Goal: Task Accomplishment & Management: Use online tool/utility

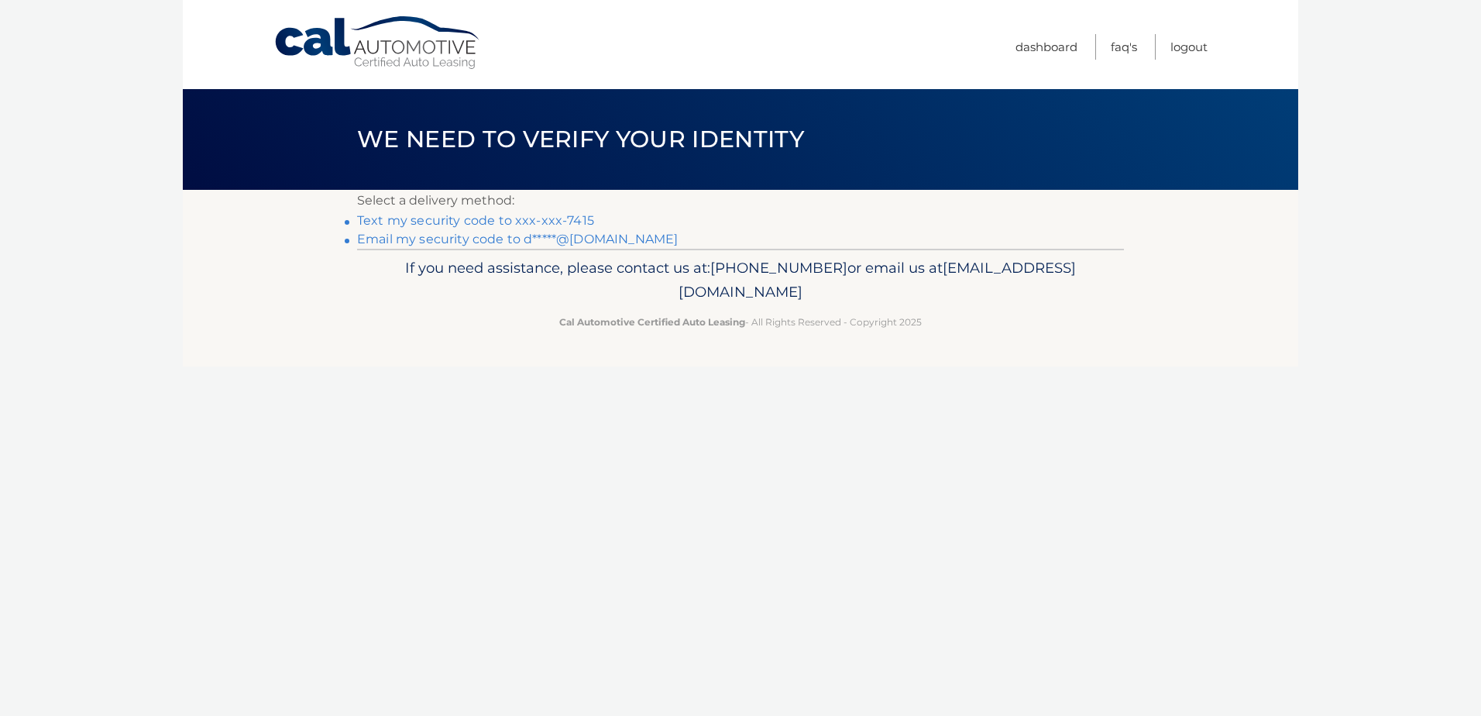
click at [524, 218] on link "Text my security code to xxx-xxx-7415" at bounding box center [475, 220] width 237 height 15
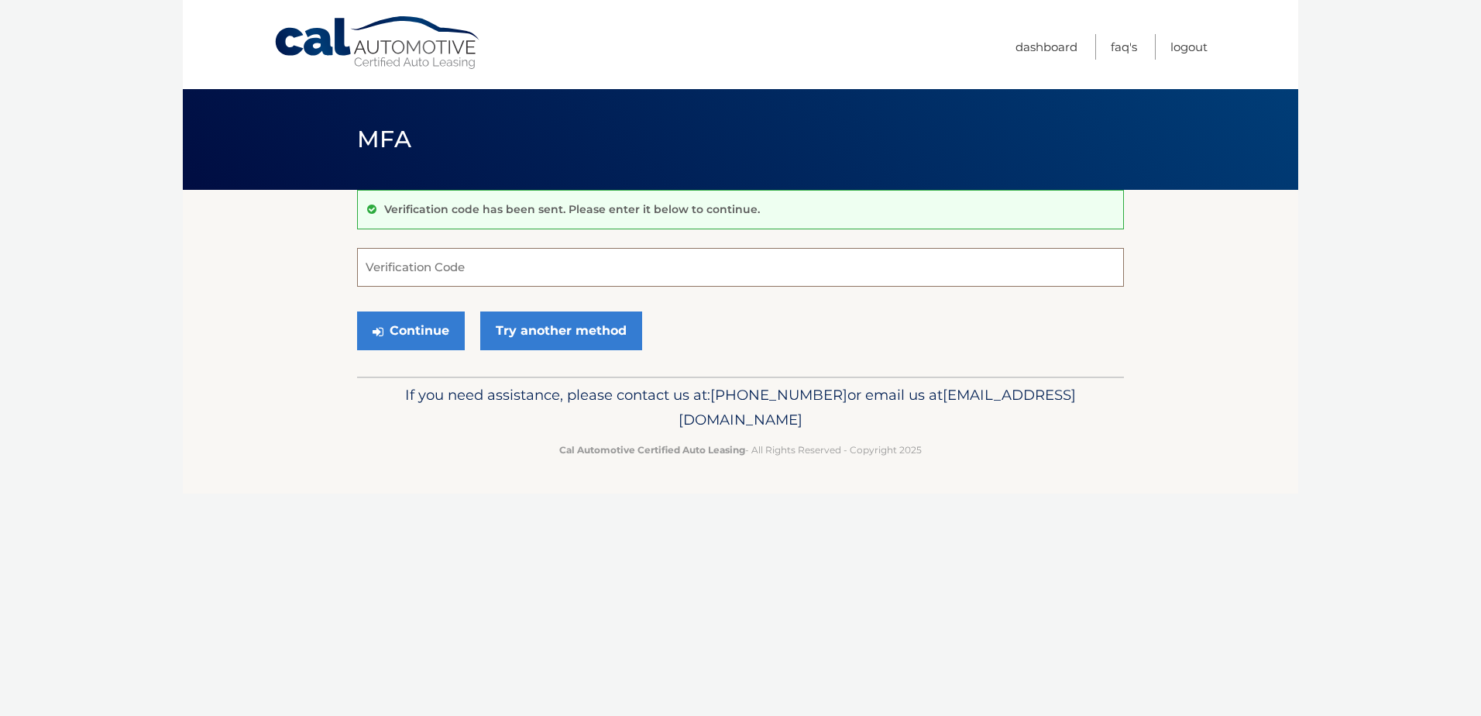
click at [473, 255] on input "Verification Code" at bounding box center [740, 267] width 767 height 39
type input "608945"
click at [440, 326] on button "Continue" at bounding box center [411, 330] width 108 height 39
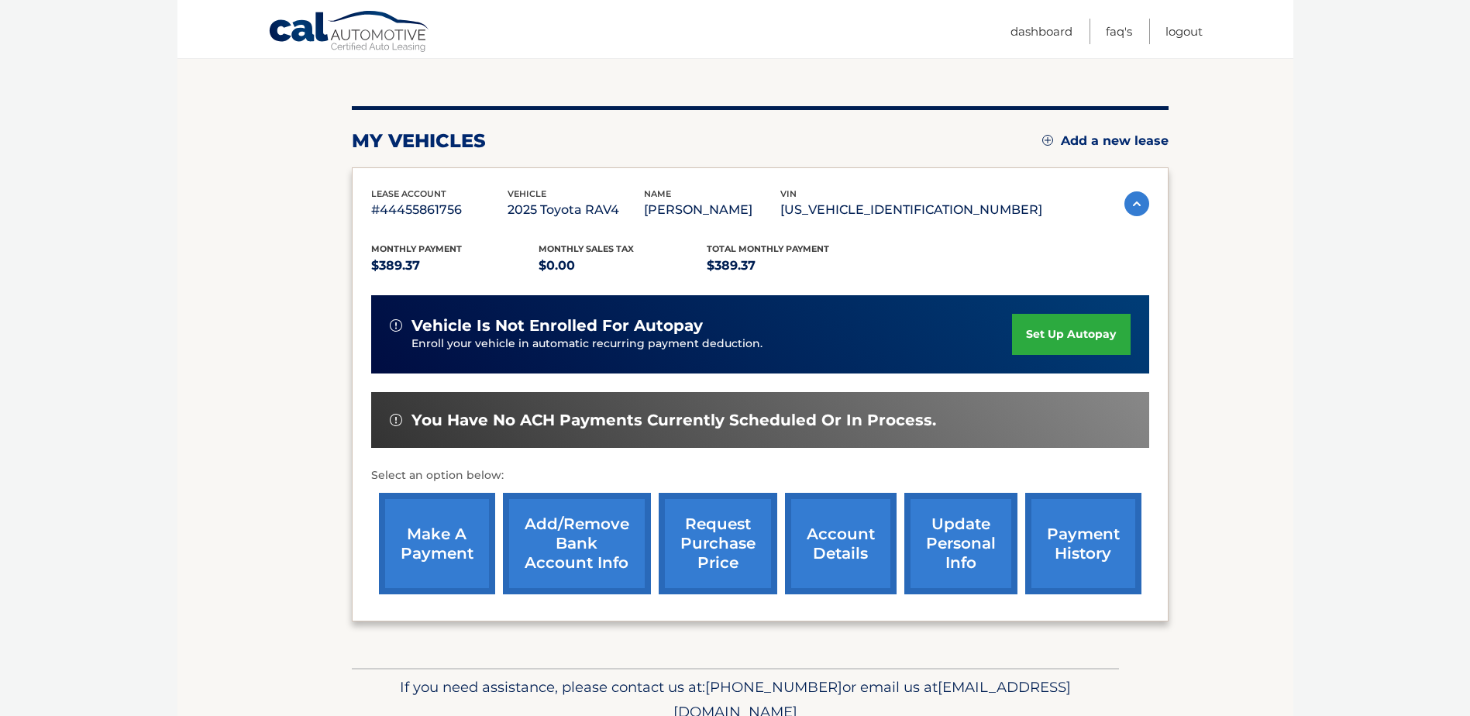
scroll to position [154, 0]
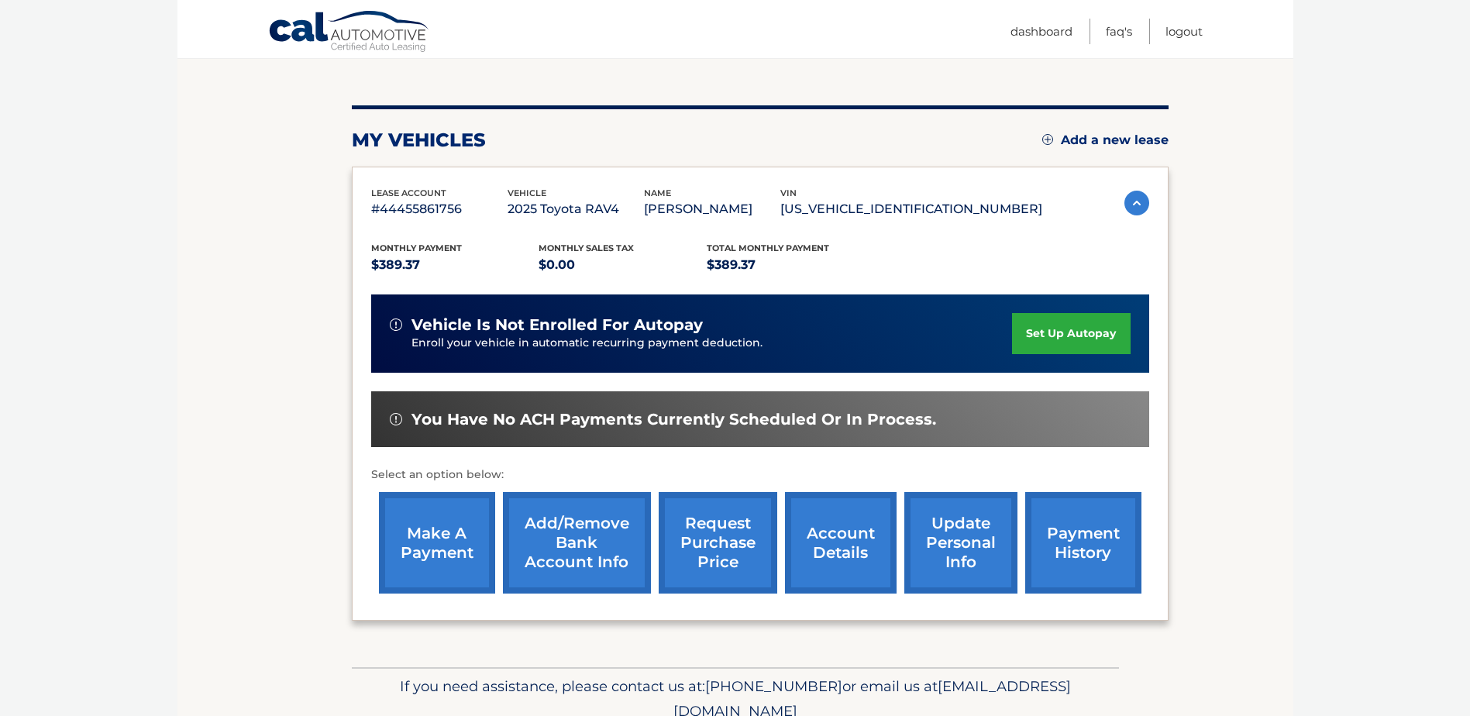
click at [446, 541] on link "make a payment" at bounding box center [437, 542] width 116 height 101
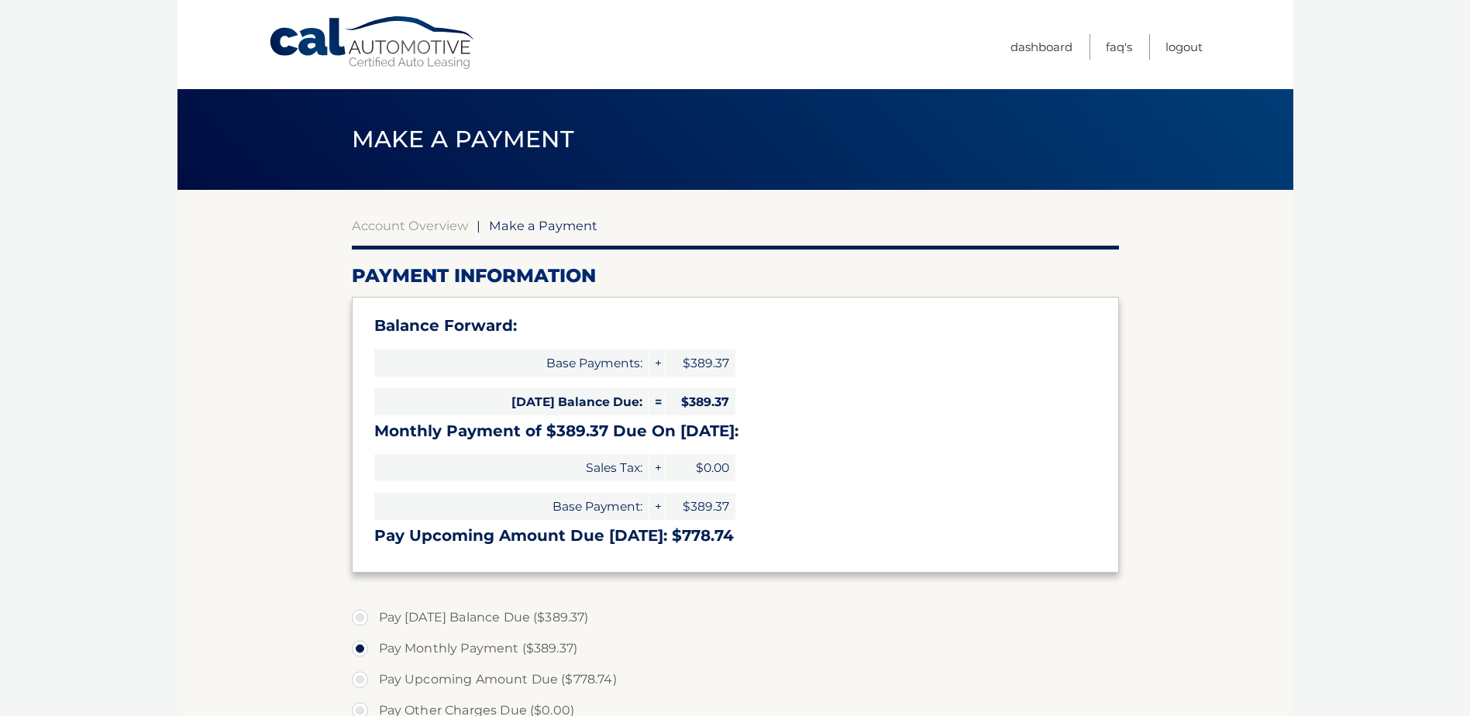
select select "OWUwNmExYTItNzc3Yi00YmUwLTk4ZDktZGY0NDA2Zjc2MWYy"
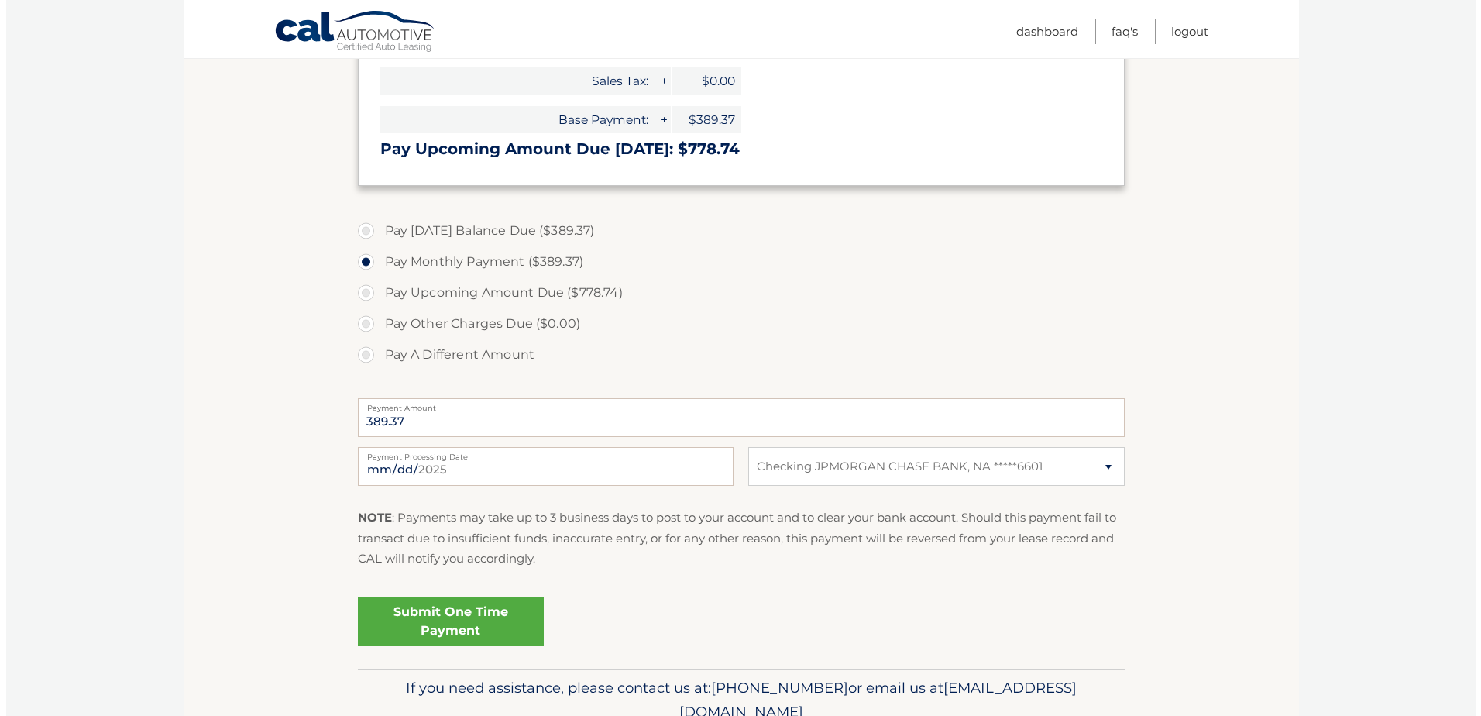
scroll to position [387, 0]
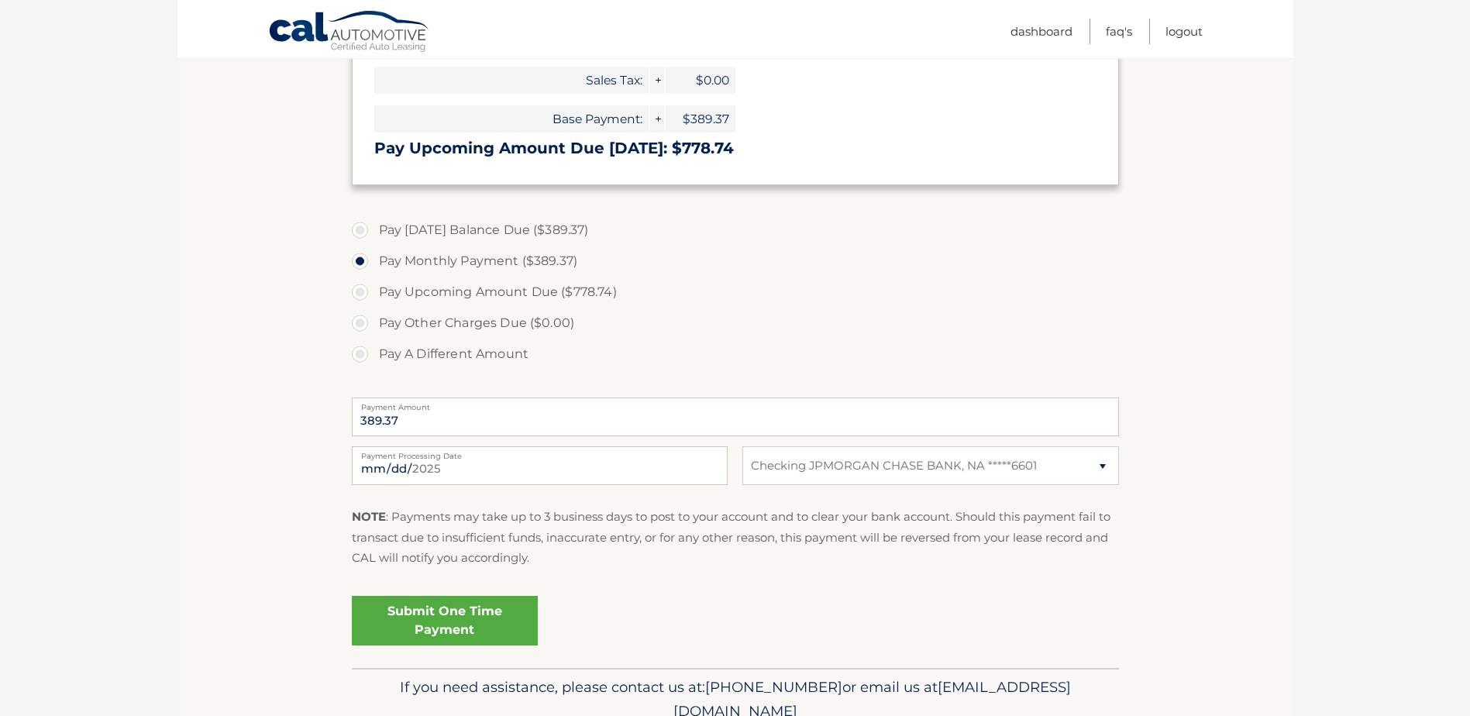
click at [458, 607] on link "Submit One Time Payment" at bounding box center [445, 621] width 186 height 50
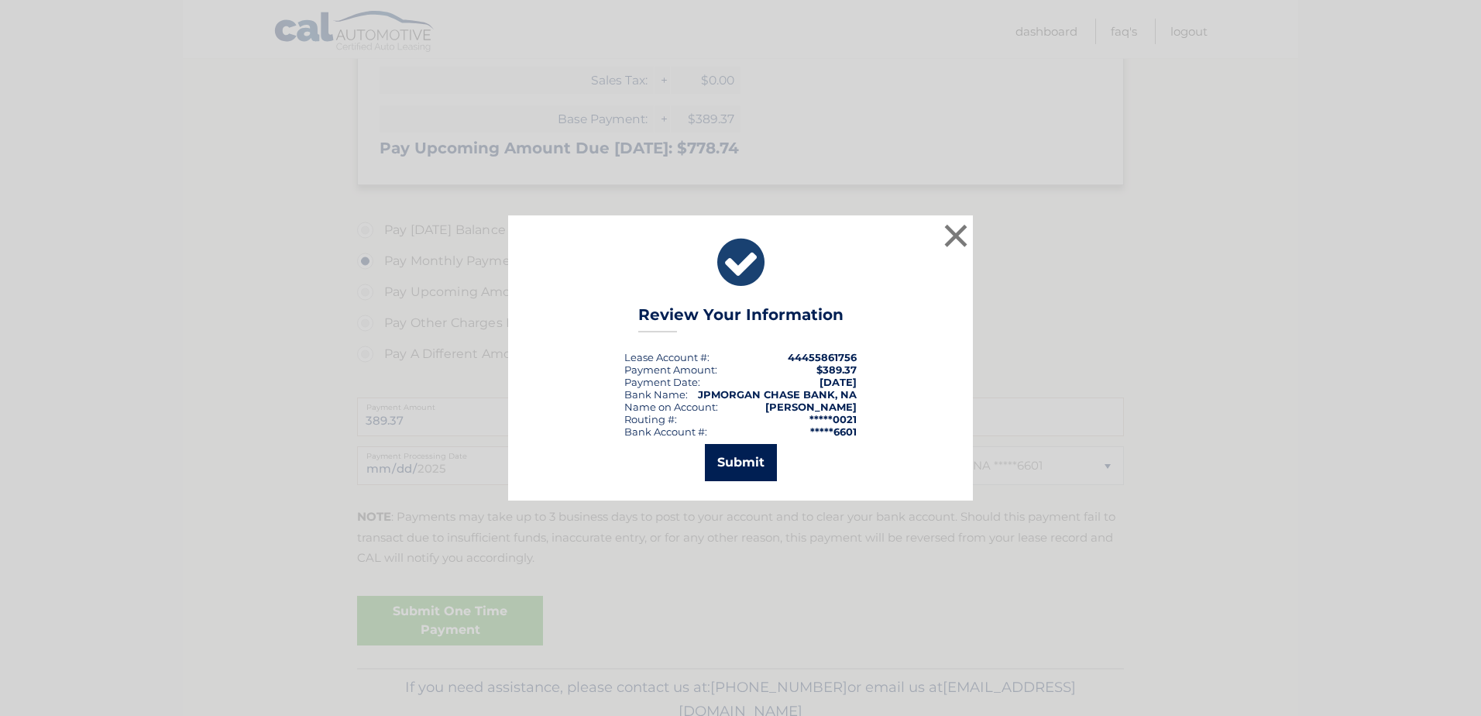
click at [738, 473] on button "Submit" at bounding box center [741, 462] width 72 height 37
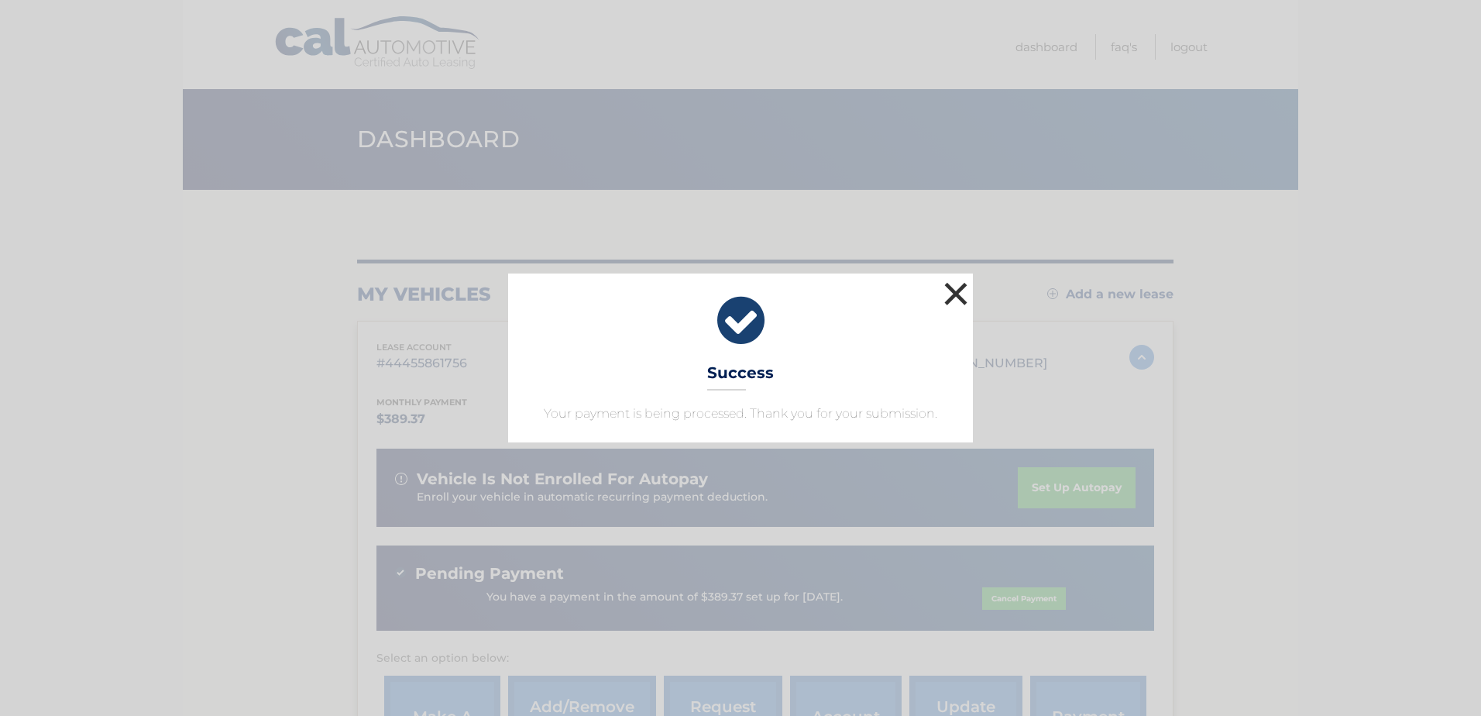
click at [959, 289] on button "×" at bounding box center [956, 293] width 31 height 31
